Goal: Contribute content

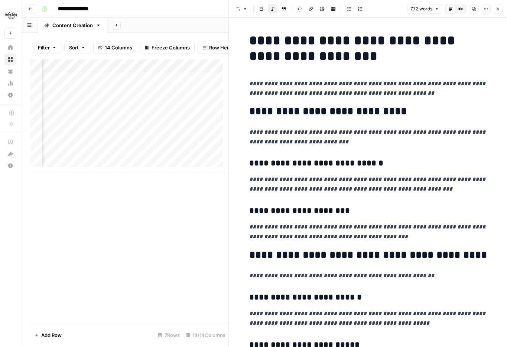
scroll to position [6, 144]
click at [114, 128] on div "Add Column" at bounding box center [129, 115] width 198 height 113
click at [71, 180] on div "Add Column" at bounding box center [129, 190] width 198 height 263
click at [142, 129] on div "Add Column" at bounding box center [129, 115] width 198 height 113
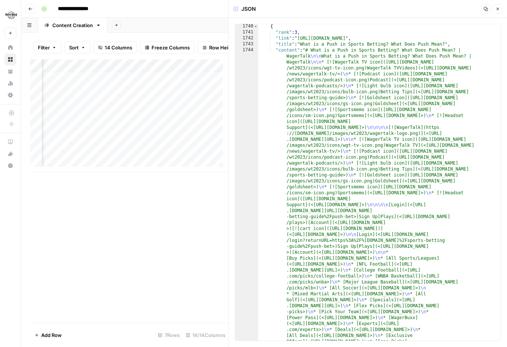
scroll to position [2453, 0]
drag, startPoint x: 446, startPoint y: 39, endPoint x: 299, endPoint y: 39, distance: 147.0
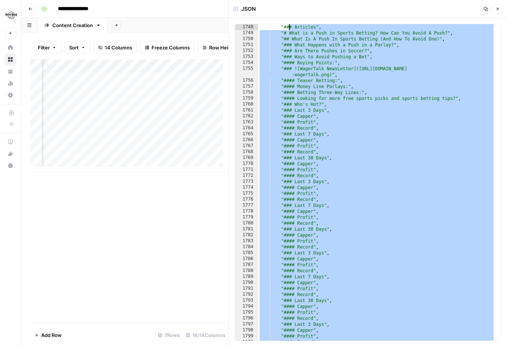
scroll to position [3023, 0]
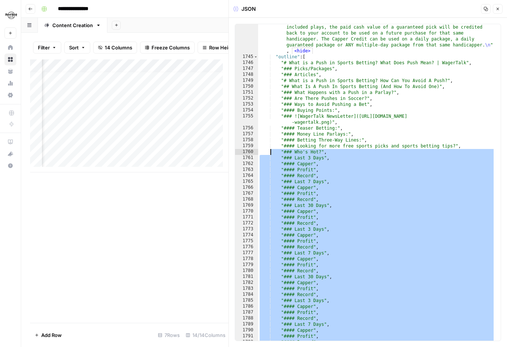
drag, startPoint x: 376, startPoint y: 226, endPoint x: 270, endPoint y: 153, distance: 129.1
type textarea "**********"
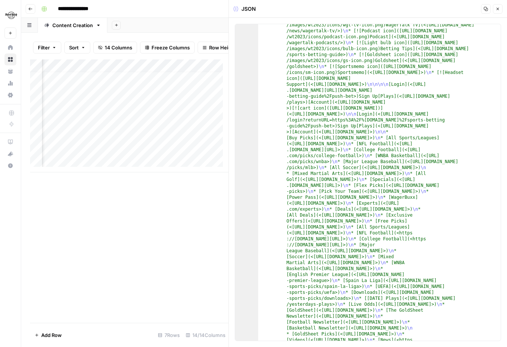
scroll to position [2473, 0]
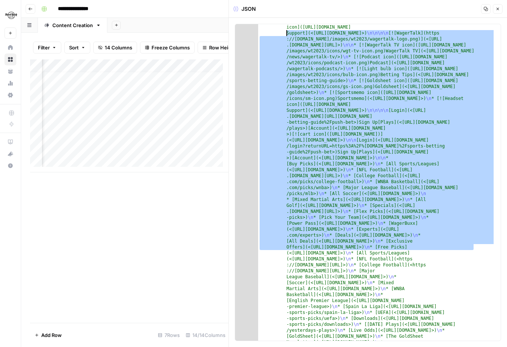
drag, startPoint x: 476, startPoint y: 238, endPoint x: 282, endPoint y: 32, distance: 282.8
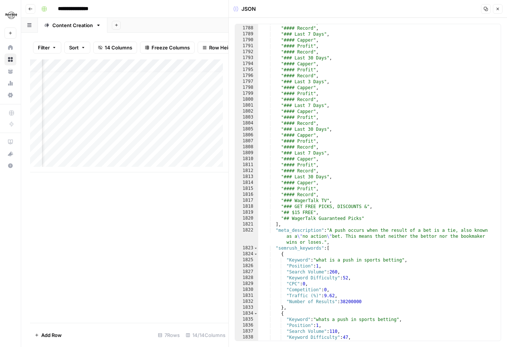
scroll to position [3137, 0]
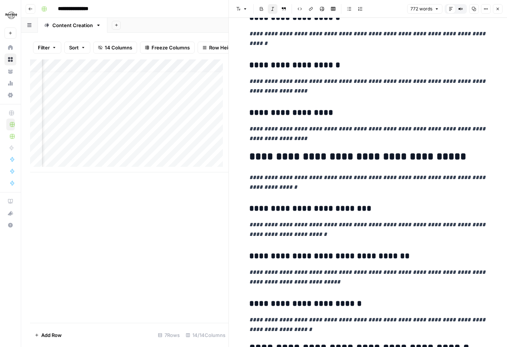
scroll to position [963, 0]
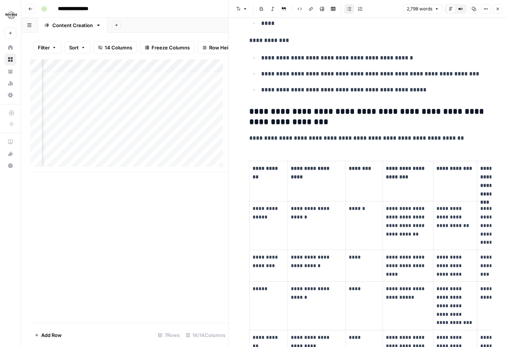
scroll to position [673, 0]
